Goal: Browse casually

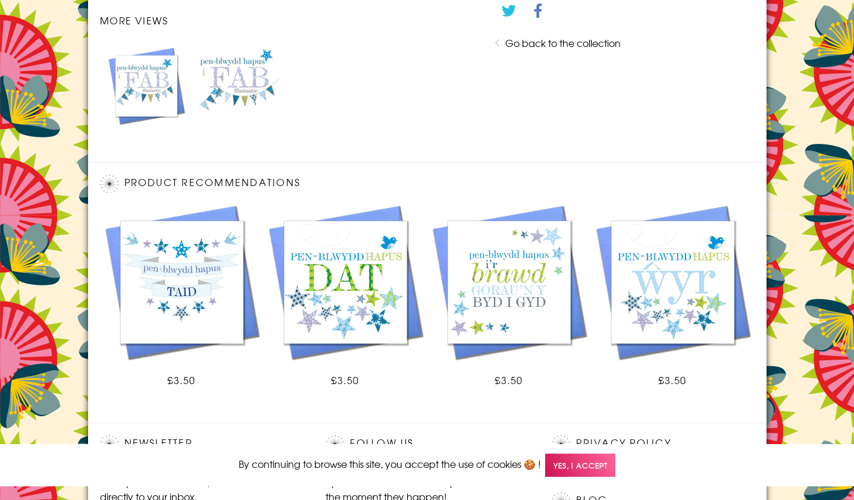
scroll to position [727, 0]
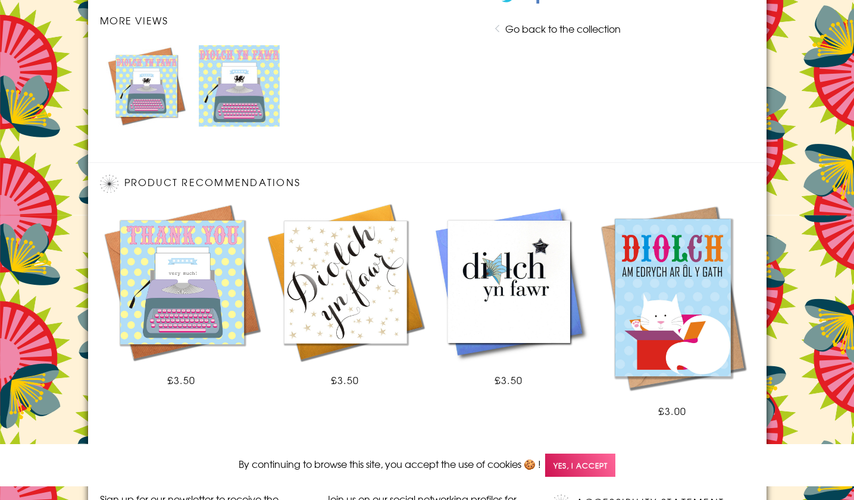
scroll to position [758, 0]
